Goal: Information Seeking & Learning: Learn about a topic

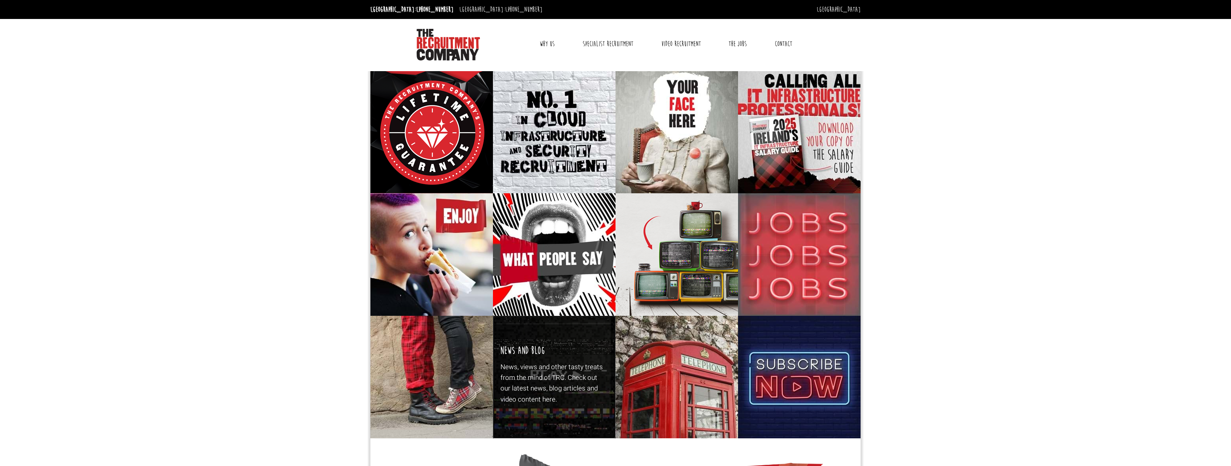
click at [544, 348] on h3 "News and Blog" at bounding box center [523, 351] width 45 height 12
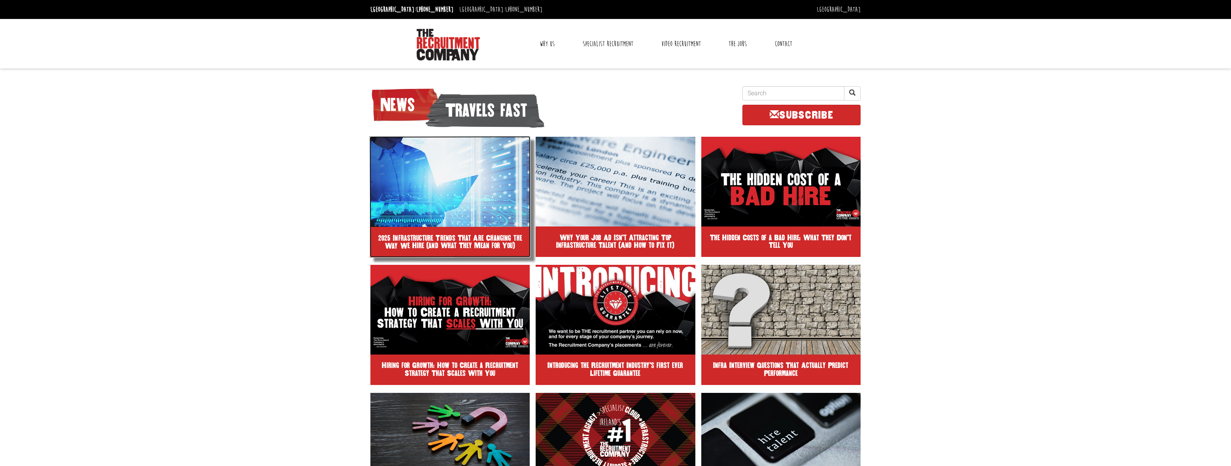
click at [456, 179] on img at bounding box center [450, 181] width 161 height 91
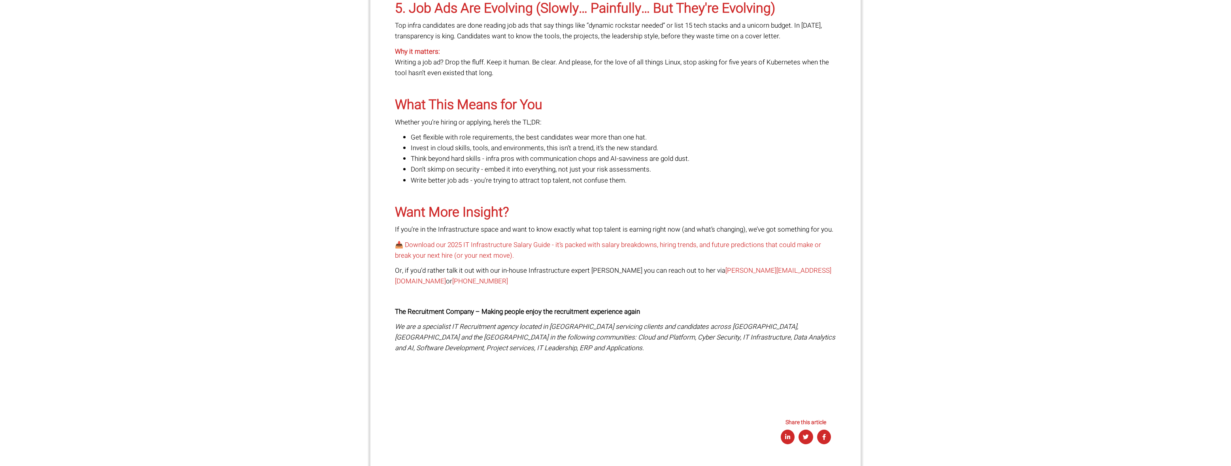
scroll to position [1098, 0]
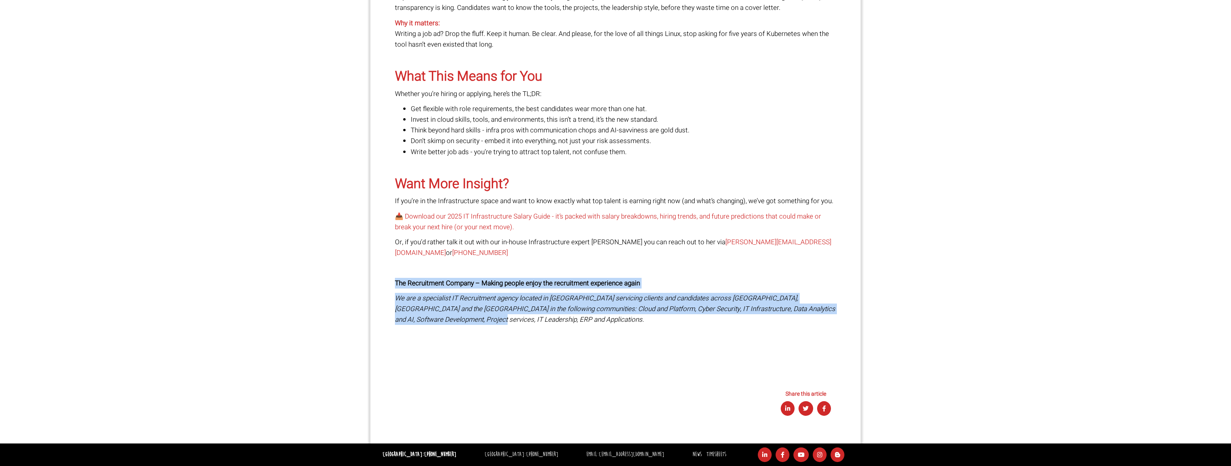
drag, startPoint x: 463, startPoint y: 319, endPoint x: 386, endPoint y: 282, distance: 85.8
copy div "The Recruitment Company – Making people enjoy the recruitment experience again …"
